Goal: Navigation & Orientation: Find specific page/section

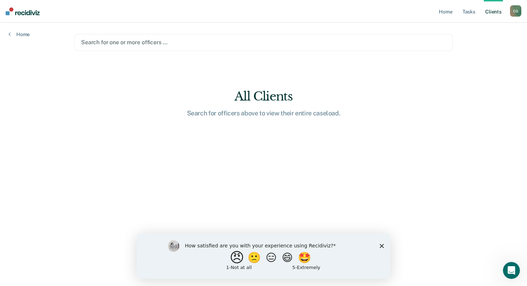
click at [235, 260] on button "😠" at bounding box center [237, 257] width 17 height 14
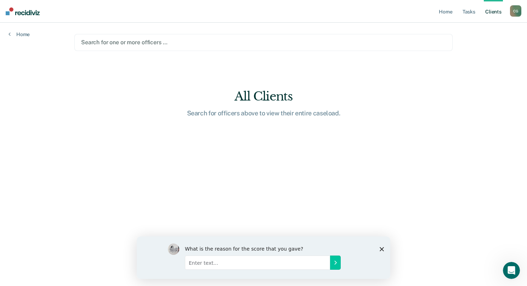
click at [386, 250] on div "What is the reason for the score that you gave?" at bounding box center [263, 257] width 253 height 42
click at [380, 248] on icon "Close survey" at bounding box center [381, 249] width 4 height 4
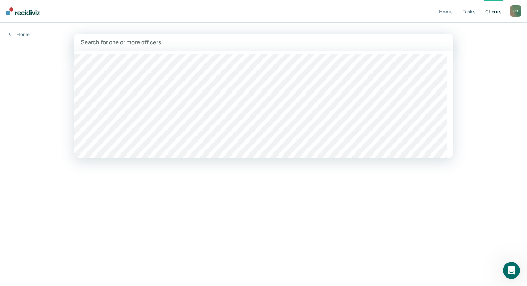
click at [139, 40] on div at bounding box center [263, 42] width 365 height 8
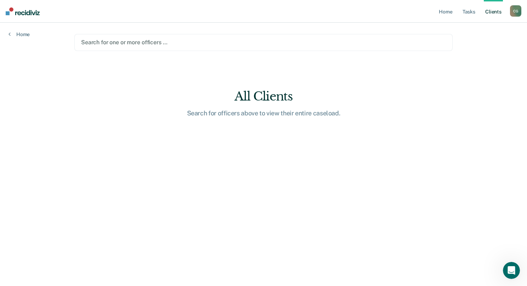
click at [494, 68] on div "Home Tasks Client s [PERSON_NAME] Profile How it works Log Out Home Search for …" at bounding box center [263, 143] width 527 height 286
click at [493, 10] on link "Client s" at bounding box center [492, 11] width 19 height 23
click at [491, 9] on link "Client s" at bounding box center [492, 11] width 19 height 23
click at [275, 115] on div "Search for officers above to view their entire caseload." at bounding box center [263, 113] width 226 height 8
click at [502, 13] on ul "Home Tasks Client s" at bounding box center [473, 11] width 73 height 23
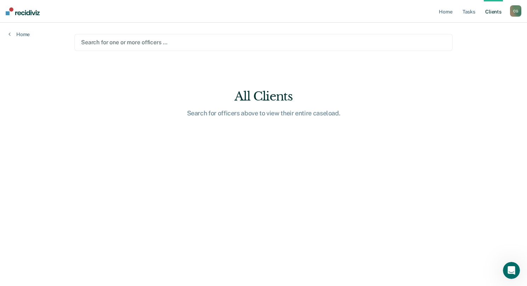
click at [495, 10] on link "Client s" at bounding box center [492, 11] width 19 height 23
click at [439, 9] on link "Home" at bounding box center [445, 11] width 16 height 23
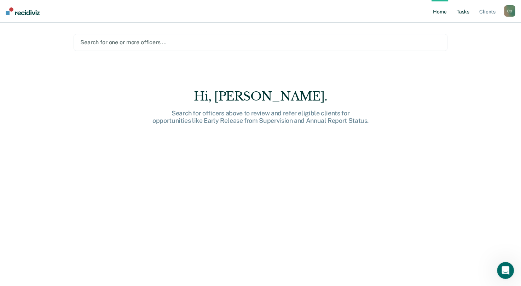
click at [463, 10] on link "Tasks" at bounding box center [463, 11] width 16 height 23
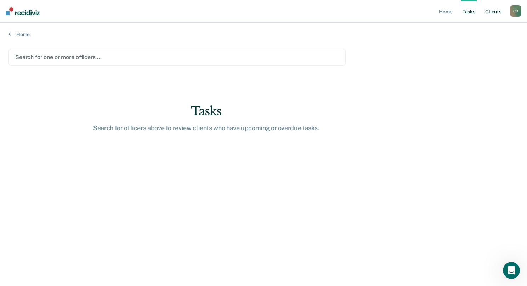
click at [489, 11] on link "Client s" at bounding box center [492, 11] width 19 height 23
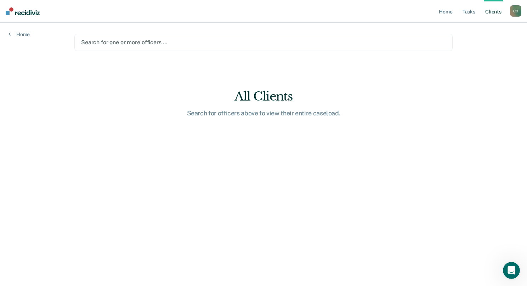
click at [489, 11] on link "Client s" at bounding box center [492, 11] width 19 height 23
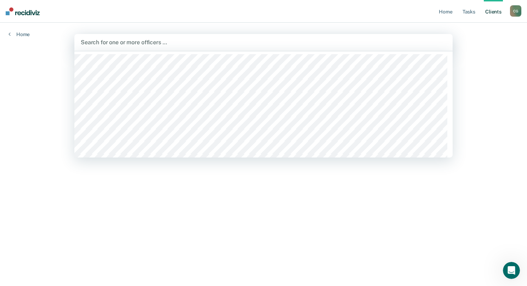
click at [138, 40] on div at bounding box center [263, 42] width 365 height 8
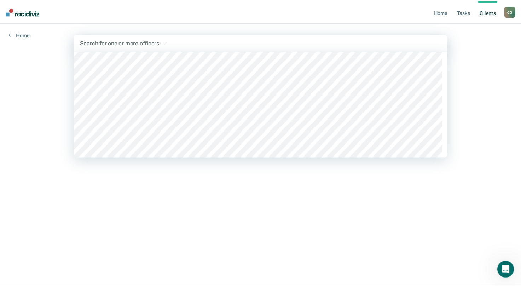
scroll to position [248, 0]
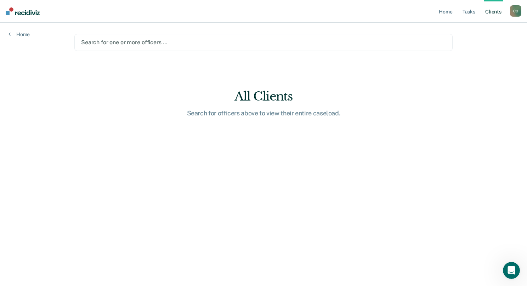
click at [515, 12] on div "C G" at bounding box center [515, 10] width 11 height 11
click at [474, 36] on link "How it works" at bounding box center [486, 38] width 57 height 6
click at [495, 11] on link "Client s" at bounding box center [492, 11] width 19 height 23
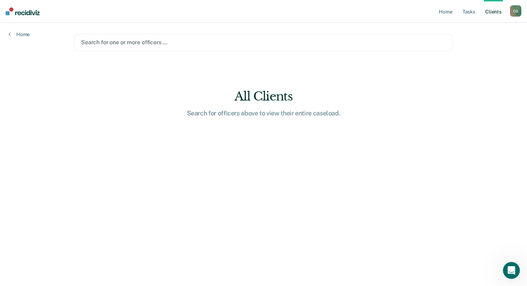
click at [495, 11] on link "Client s" at bounding box center [492, 11] width 19 height 23
click at [18, 32] on link "Home" at bounding box center [18, 34] width 21 height 6
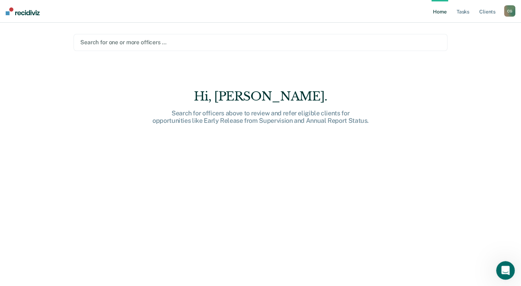
click at [504, 268] on icon "Open Intercom Messenger" at bounding box center [505, 270] width 12 height 12
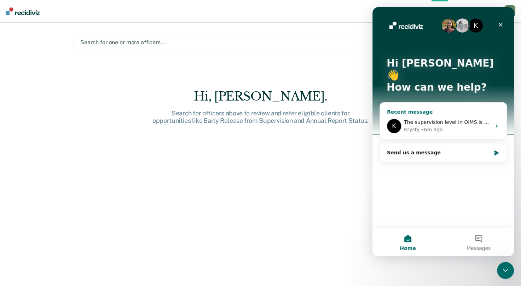
click at [498, 123] on icon "Intercom messenger" at bounding box center [497, 126] width 6 height 6
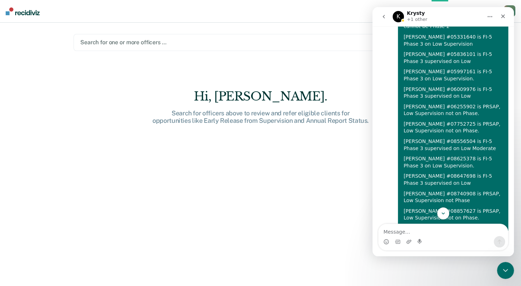
scroll to position [517, 0]
